Goal: Task Accomplishment & Management: Manage account settings

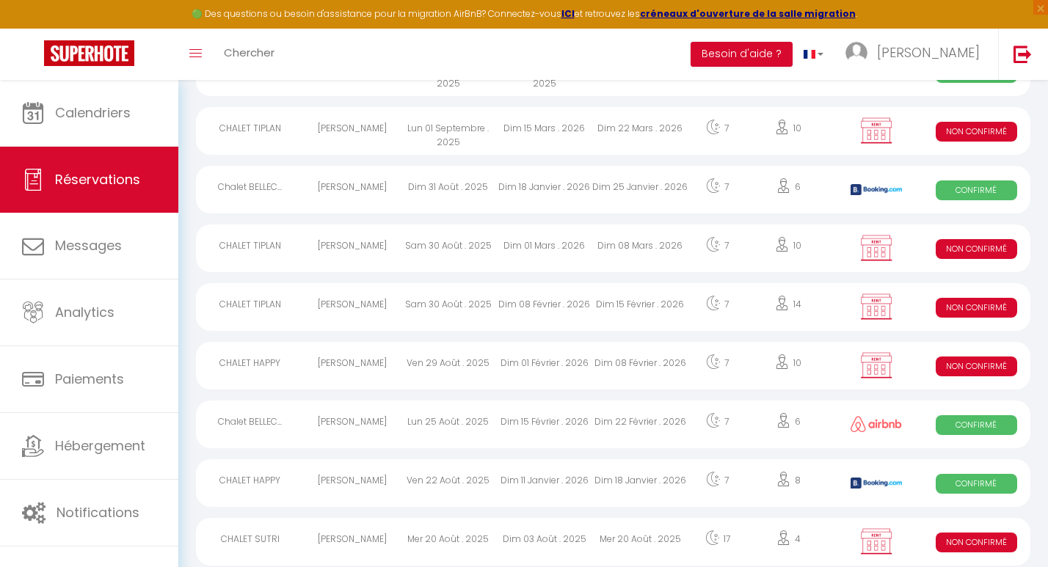
scroll to position [294, 0]
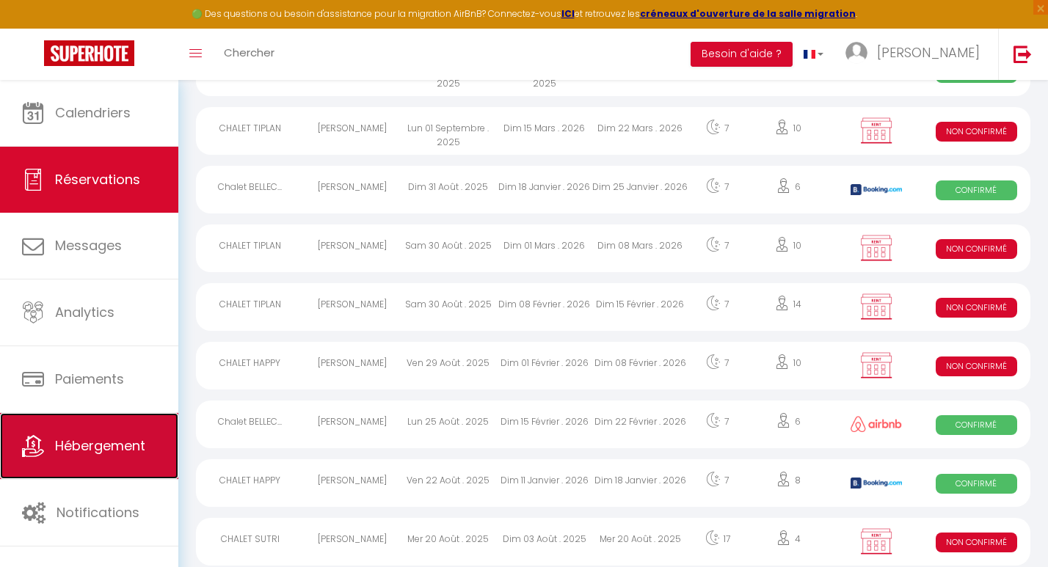
click at [110, 432] on link "Hébergement" at bounding box center [89, 446] width 178 height 66
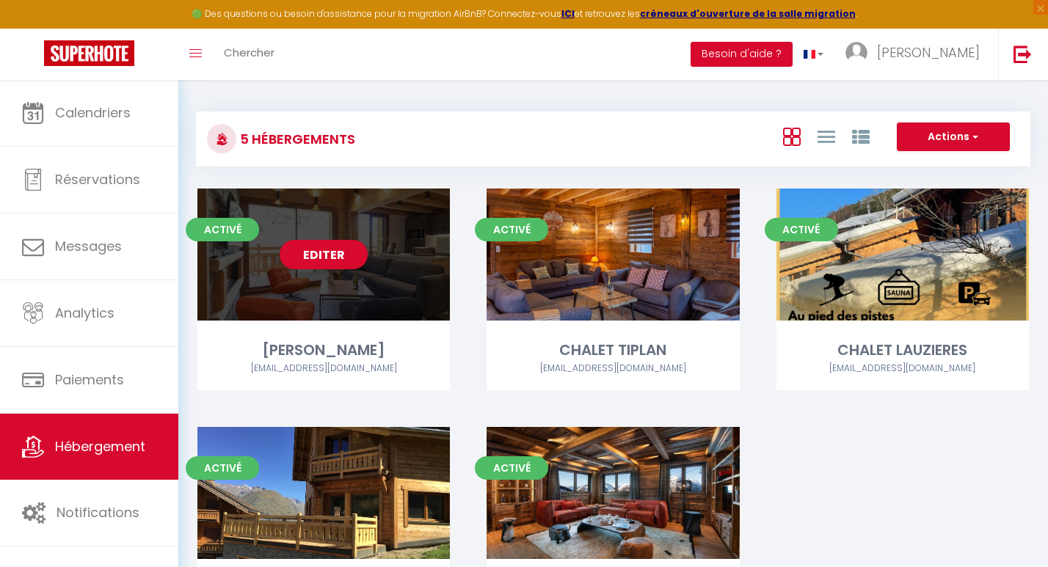
click at [349, 245] on link "Editer" at bounding box center [324, 254] width 88 height 29
select select "3"
select select "2"
select select "1"
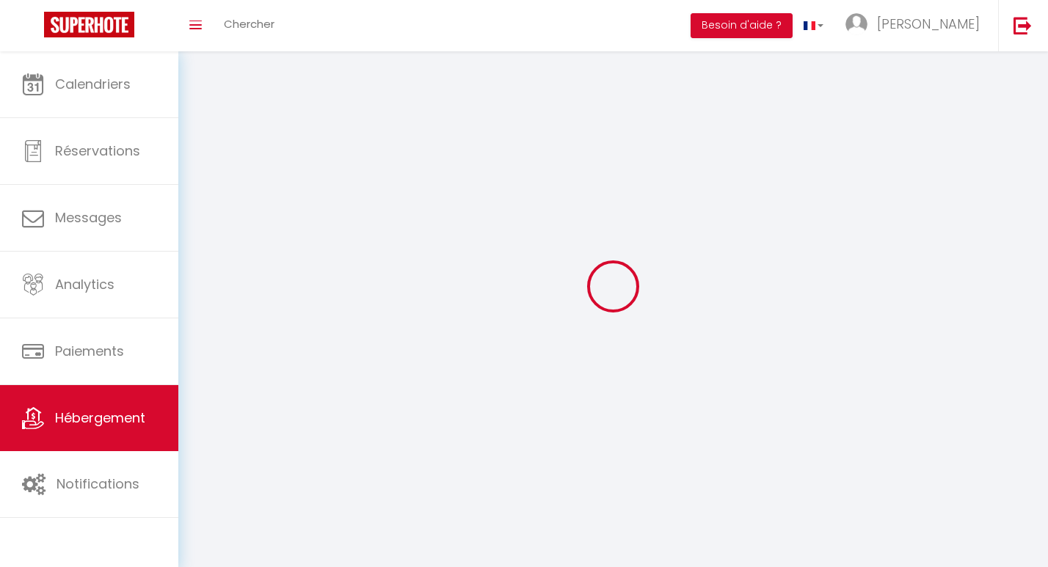
select select
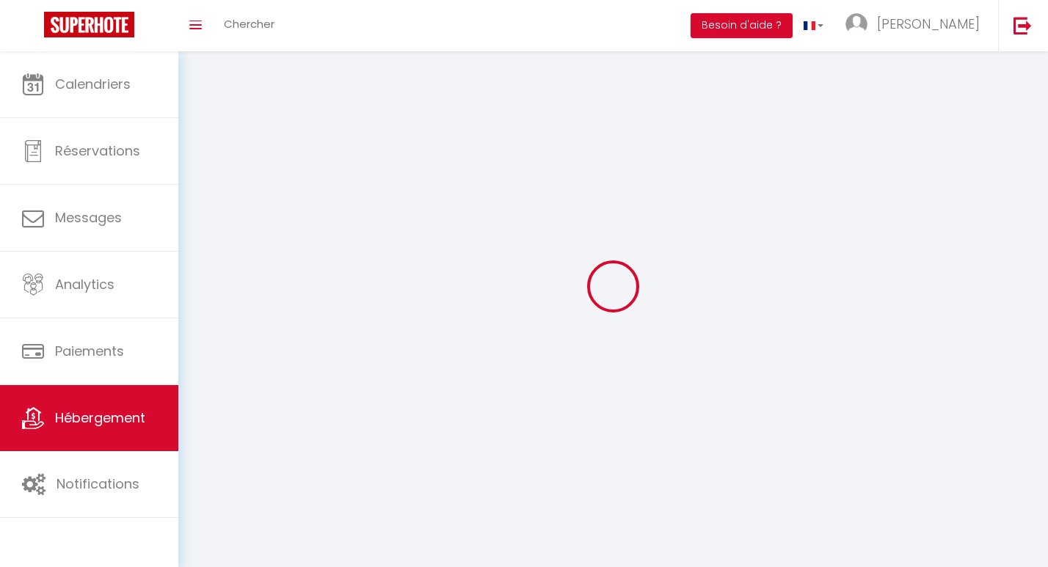
select select
checkbox input "false"
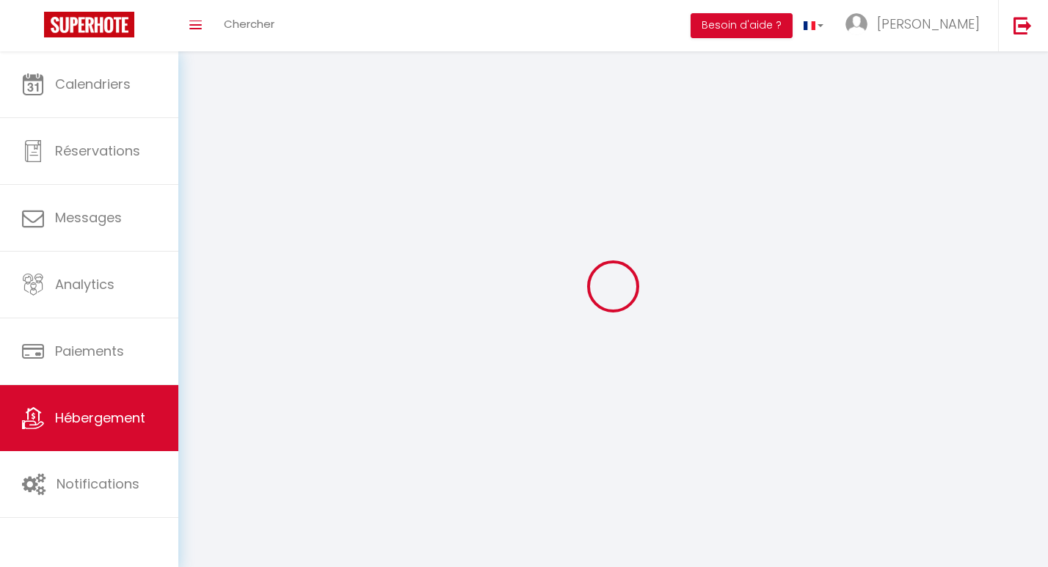
checkbox input "false"
select select
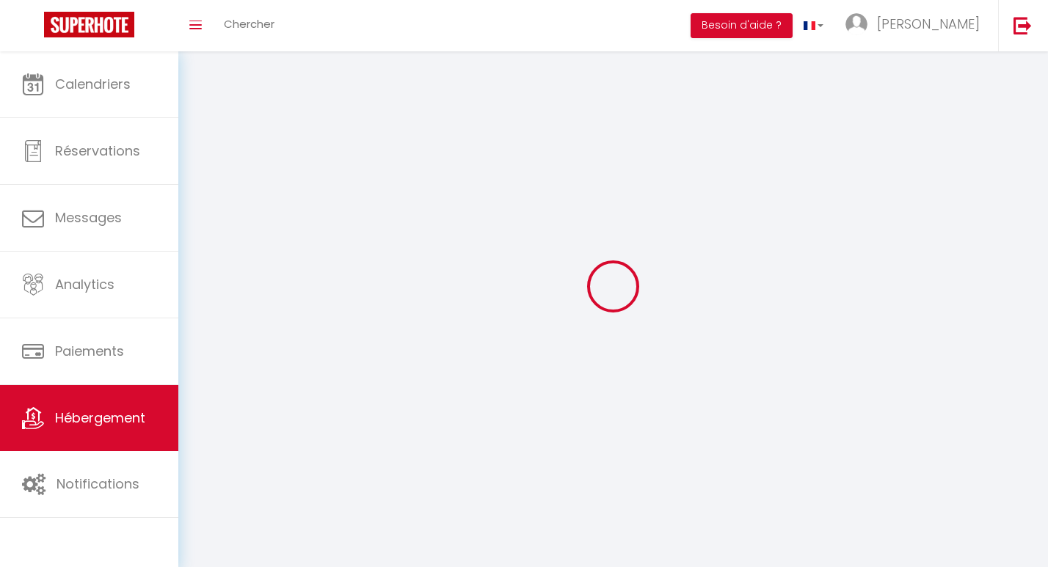
select select
checkbox input "false"
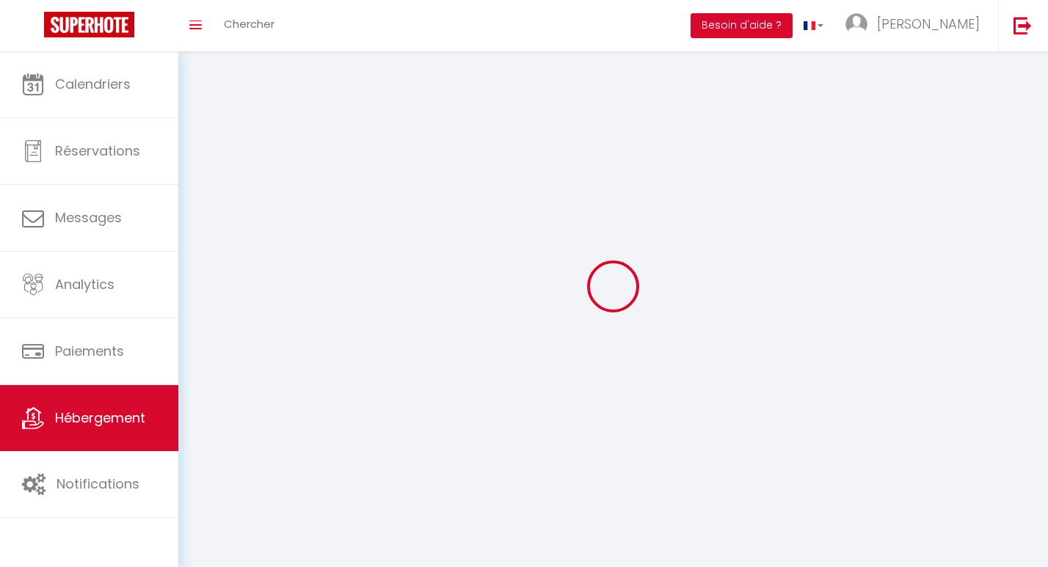
checkbox input "false"
select select
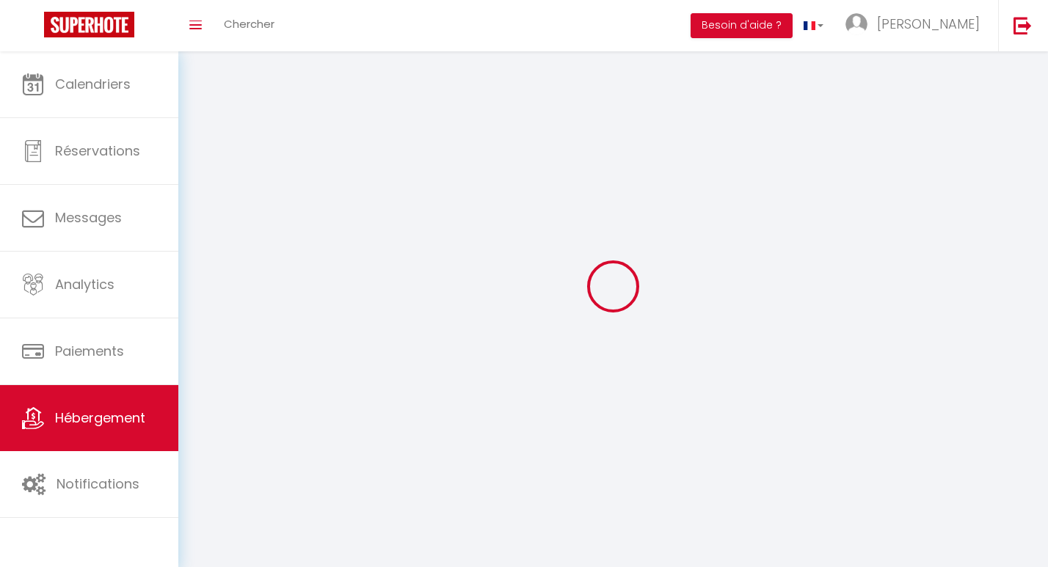
select select
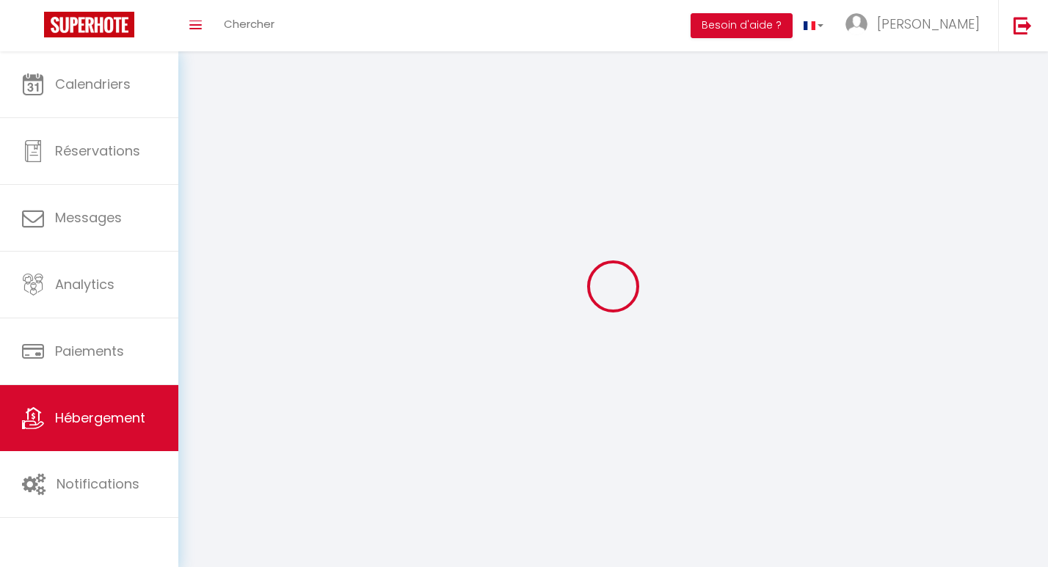
checkbox input "false"
select select
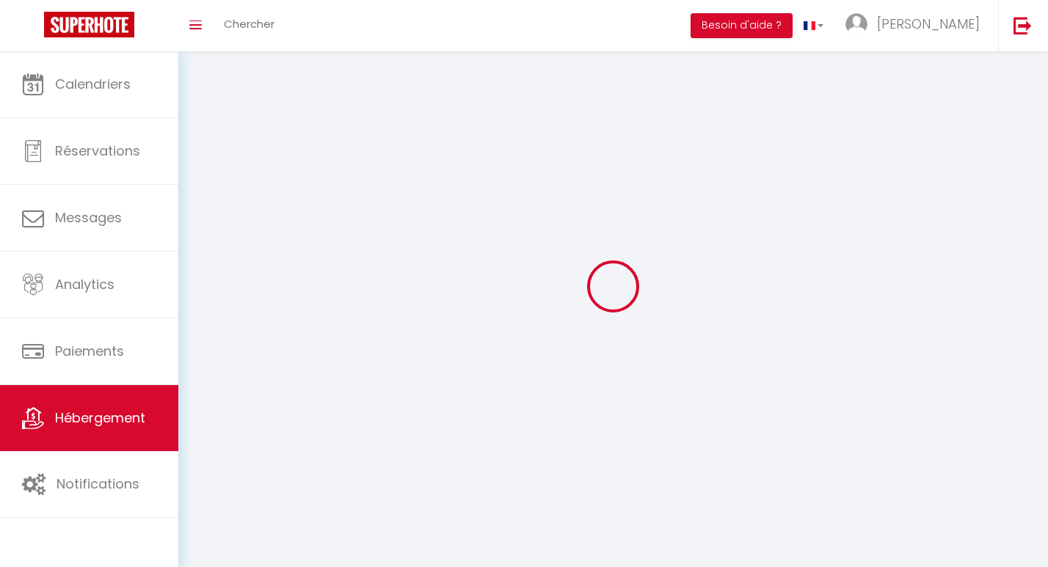
select select
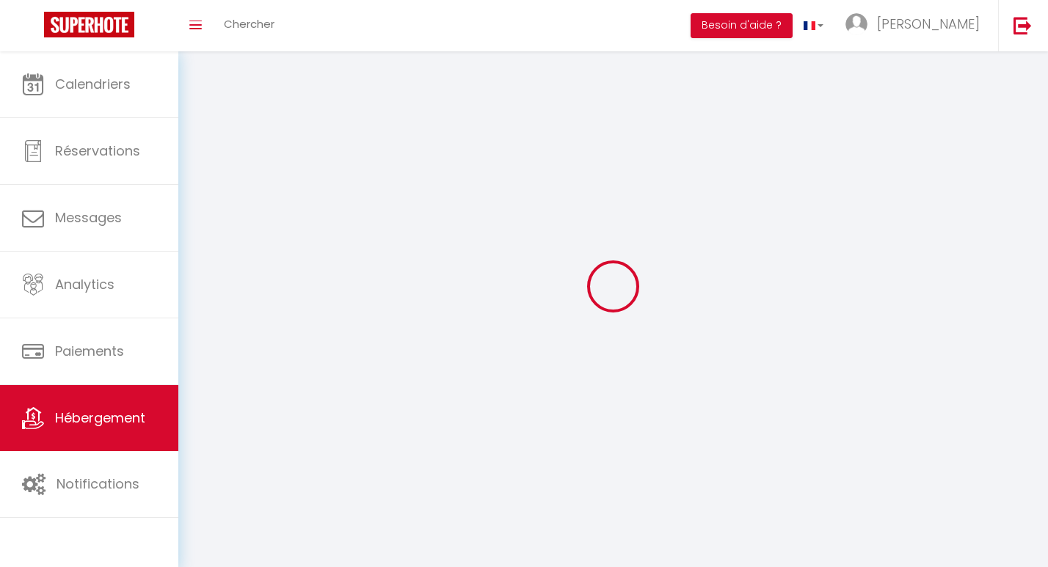
select select
checkbox input "false"
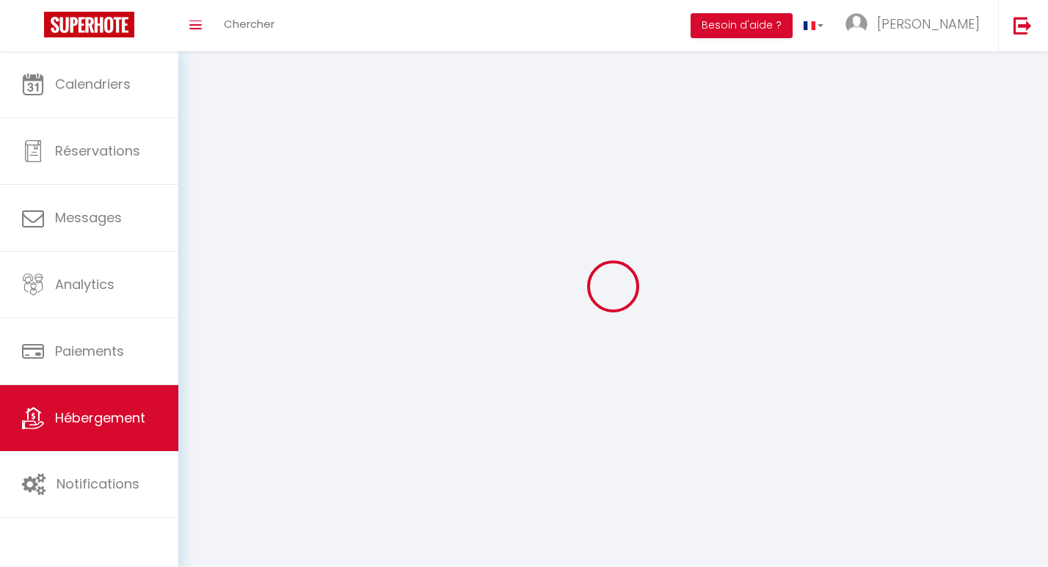
select select
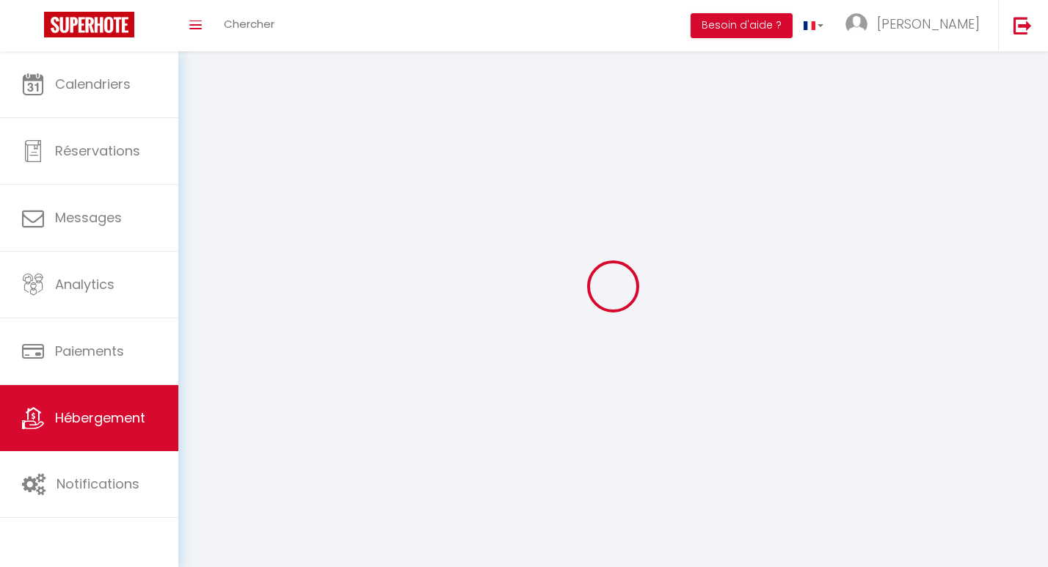
select select
checkbox input "false"
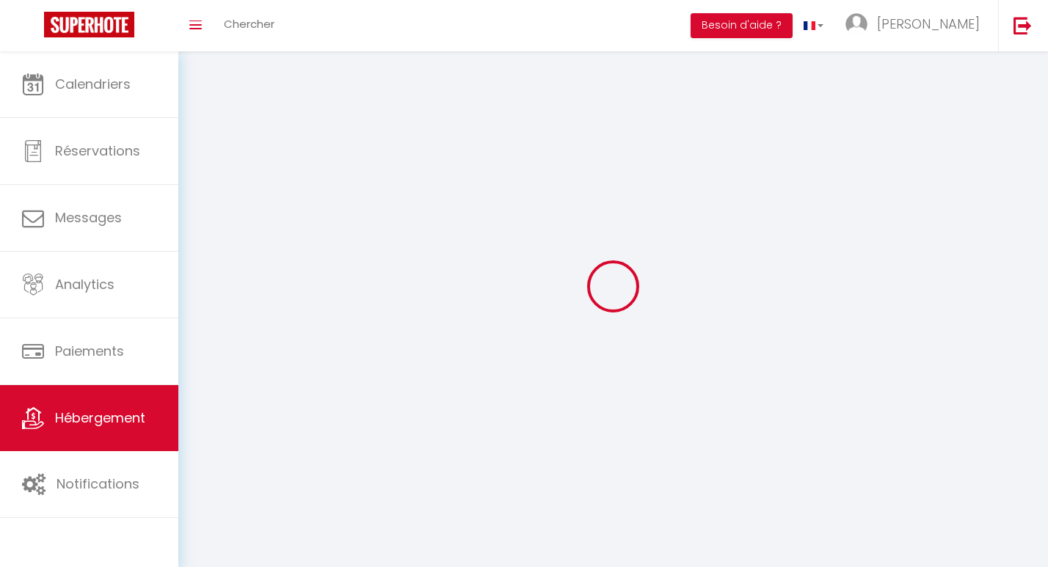
checkbox input "false"
select select
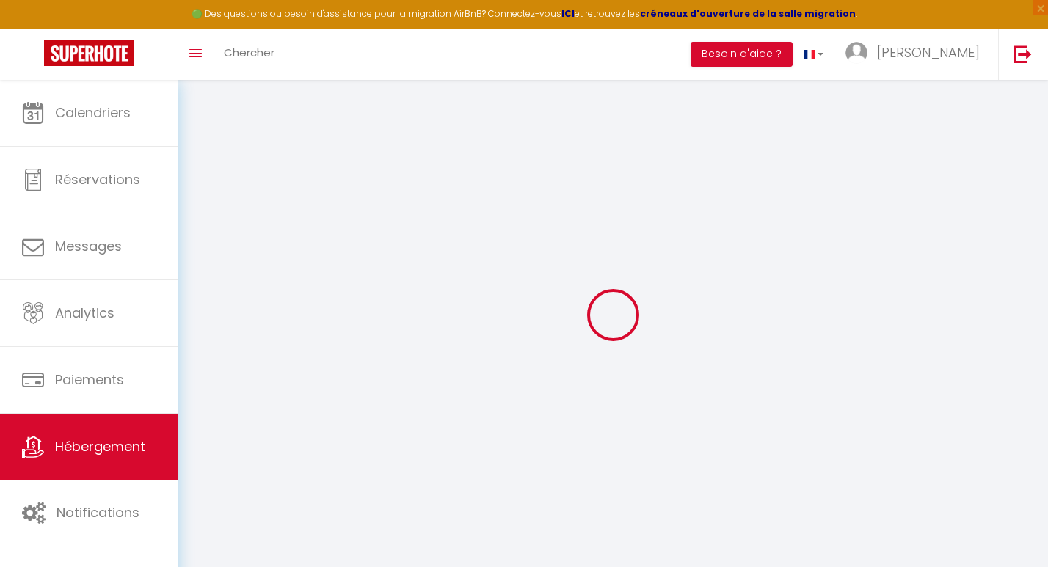
select select "+ 22 %"
select select "+ 15 %"
checkbox input "false"
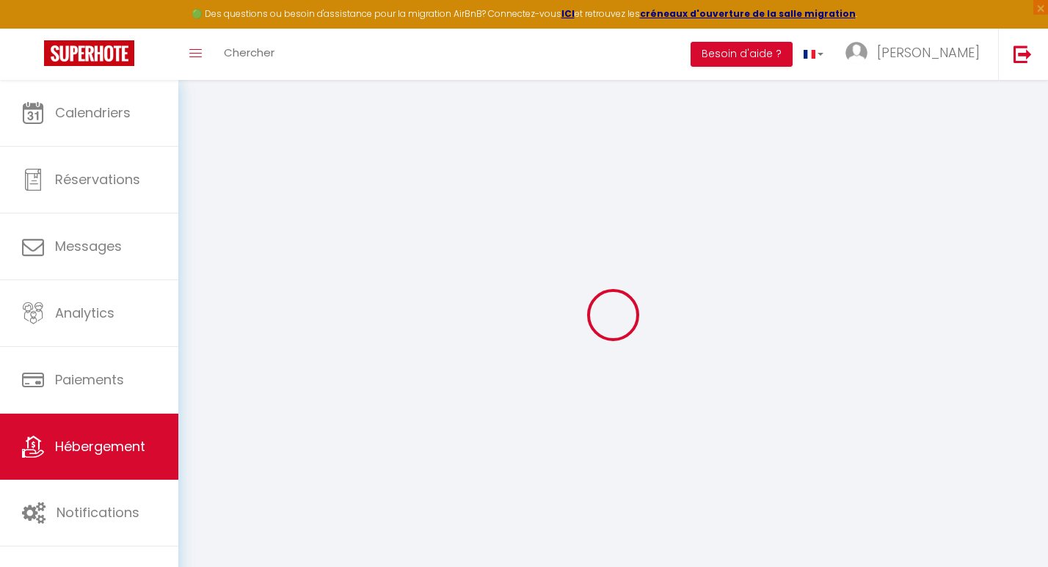
checkbox input "false"
select select "16:00"
select select "20:00"
select select "10:00"
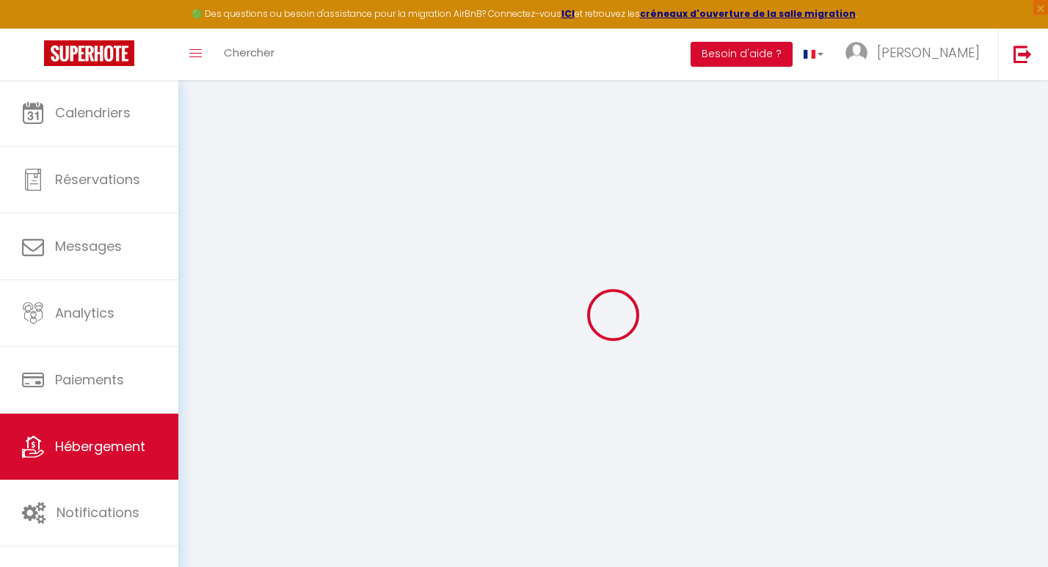
select select "30"
select select "120"
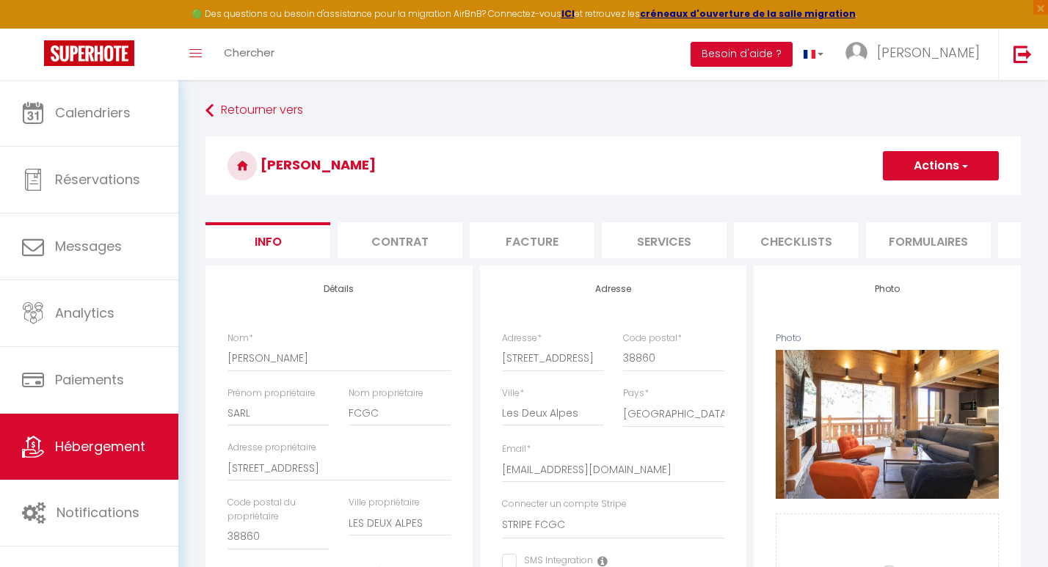
checkbox input "false"
select select "365"
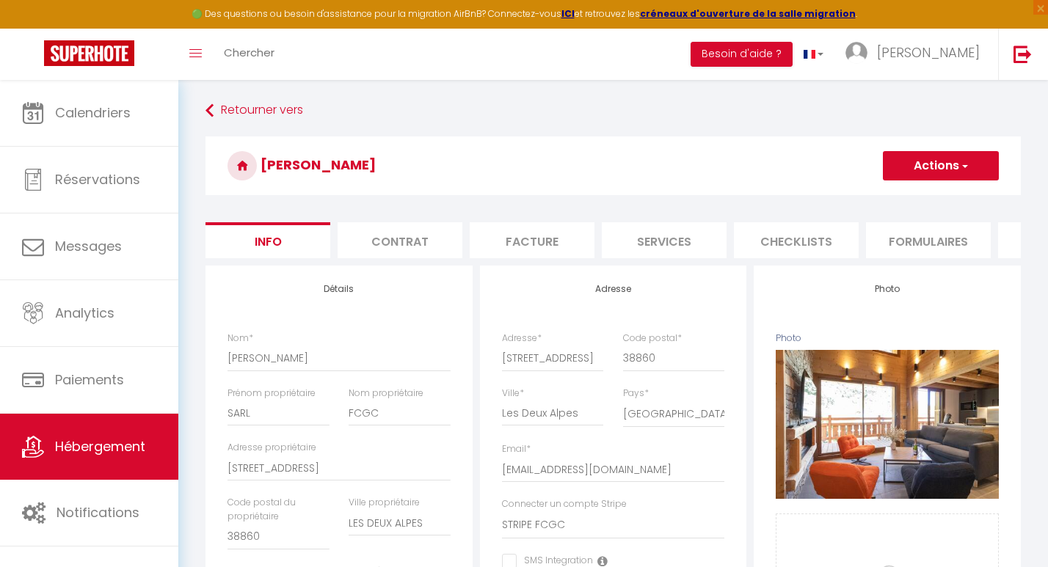
select select "well_reviewed_guests"
select select "EUR"
select select "8407-1480194504994956964"
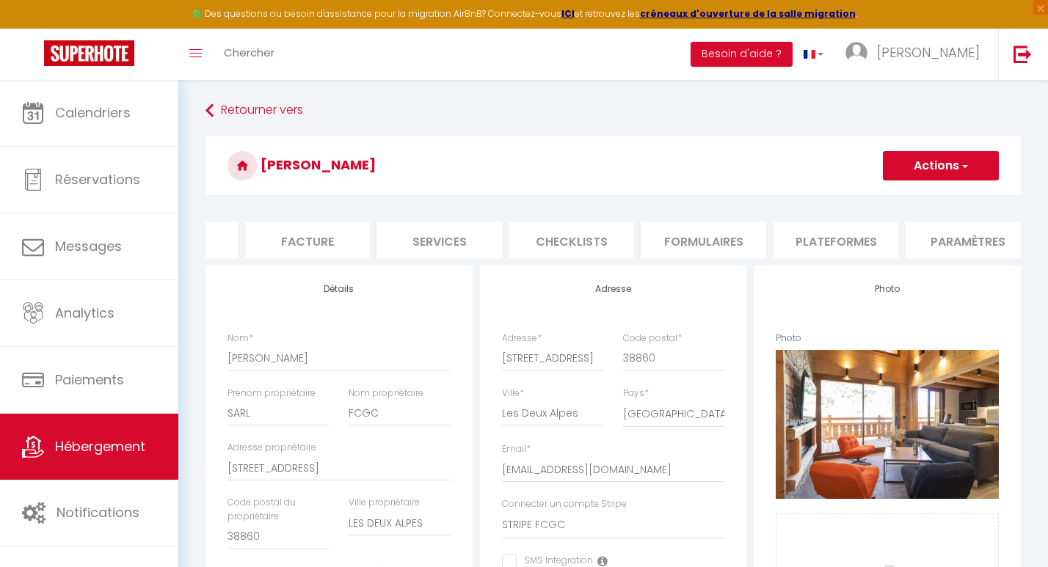
click at [805, 249] on li "Plateformes" at bounding box center [836, 240] width 125 height 36
